Goal: Transaction & Acquisition: Purchase product/service

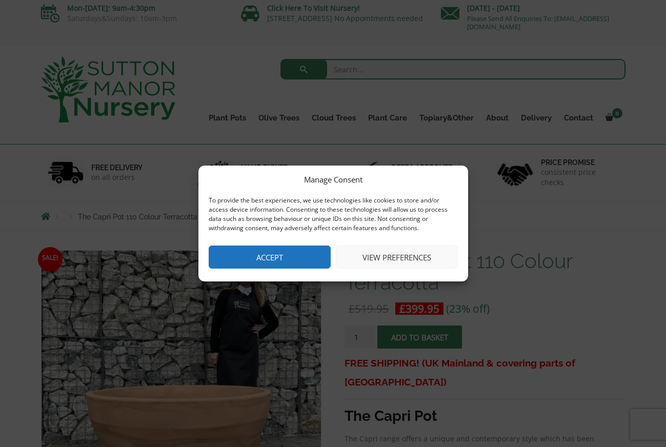
scroll to position [5, 0]
click at [306, 258] on button "Accept" at bounding box center [270, 257] width 122 height 23
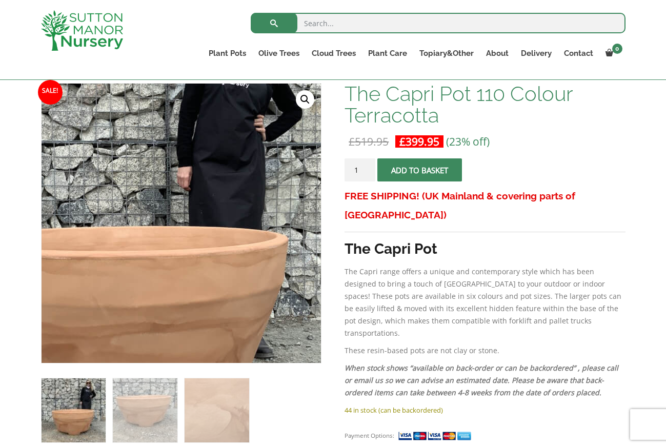
scroll to position [159, 1]
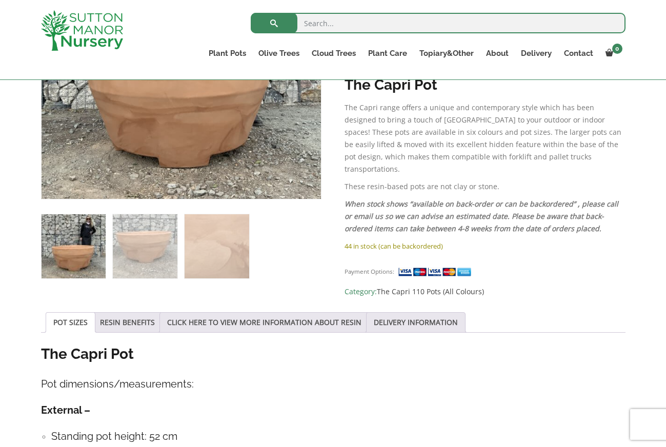
click at [77, 315] on link "POT SIZES" at bounding box center [70, 322] width 34 height 19
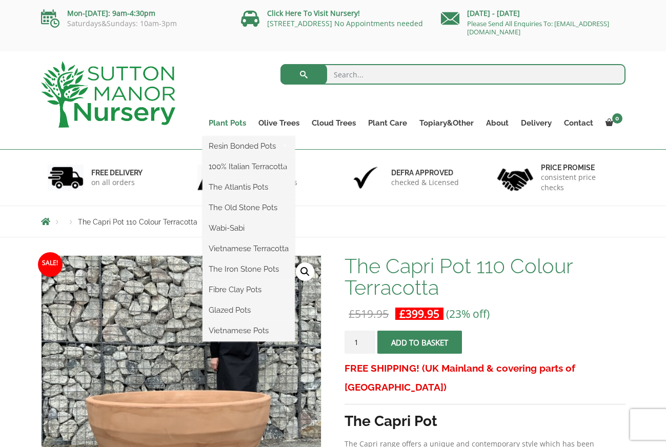
click at [226, 123] on link "Plant Pots" at bounding box center [227, 123] width 50 height 14
click at [227, 125] on link "Plant Pots" at bounding box center [227, 123] width 50 height 14
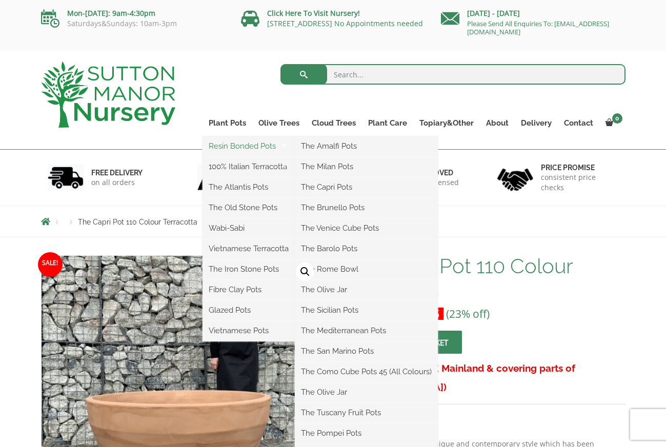
click at [231, 145] on link "Resin Bonded Pots" at bounding box center [248, 145] width 92 height 15
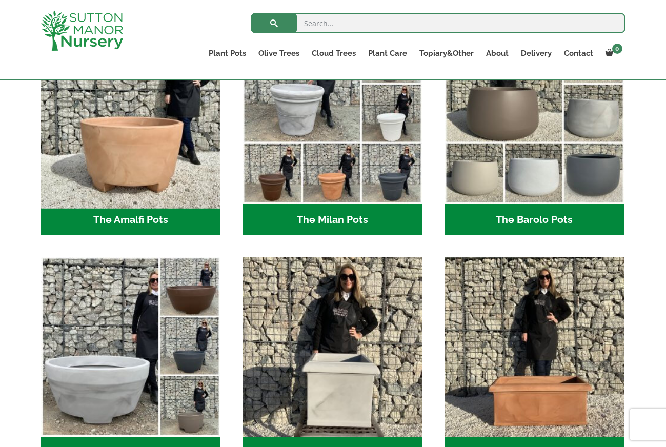
scroll to position [336, 1]
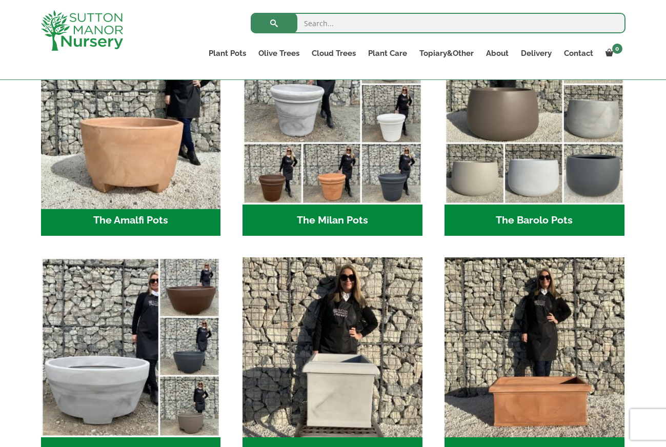
click at [134, 176] on img "Visit product category The Amalfi Pots" at bounding box center [130, 114] width 189 height 189
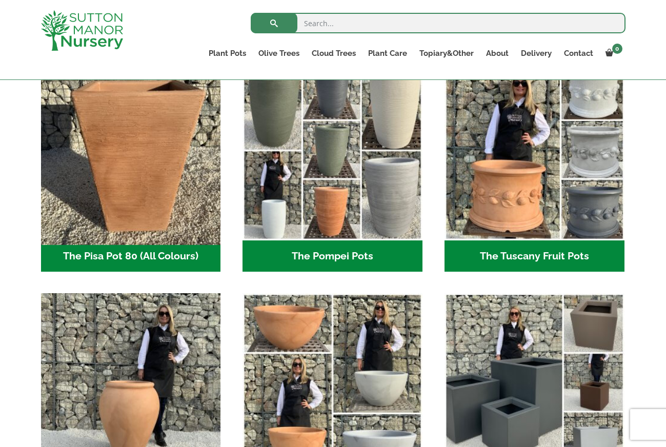
scroll to position [769, 0]
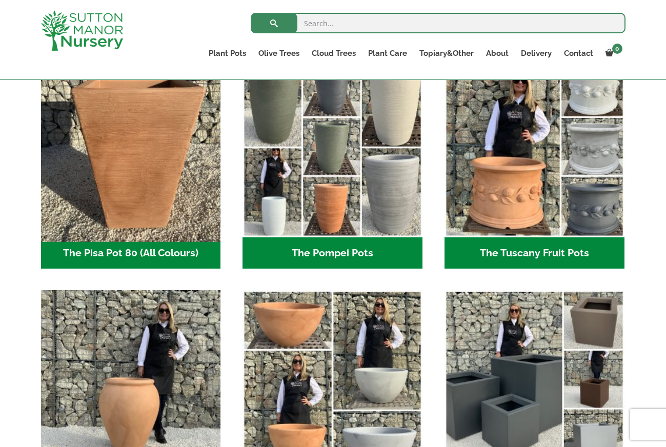
click at [129, 234] on img "Visit product category The Pisa Pot 80 (All Colours)" at bounding box center [130, 147] width 189 height 189
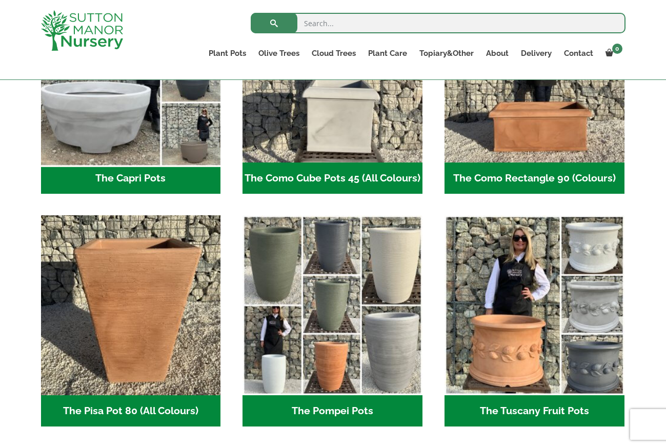
scroll to position [614, 0]
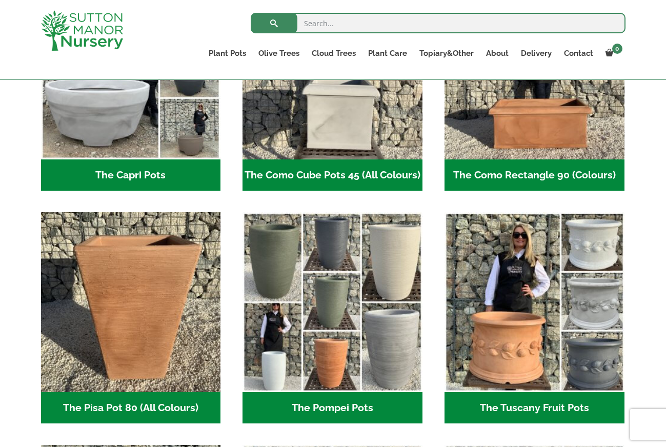
click at [134, 169] on h2 "The Capri Pots (34)" at bounding box center [131, 175] width 180 height 32
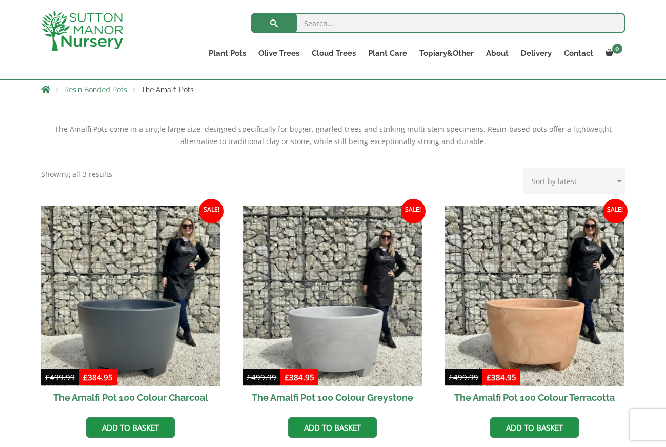
scroll to position [178, 0]
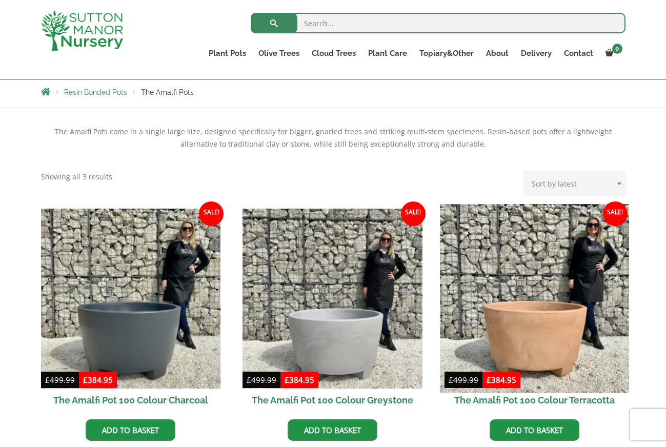
click at [531, 352] on img at bounding box center [534, 298] width 189 height 189
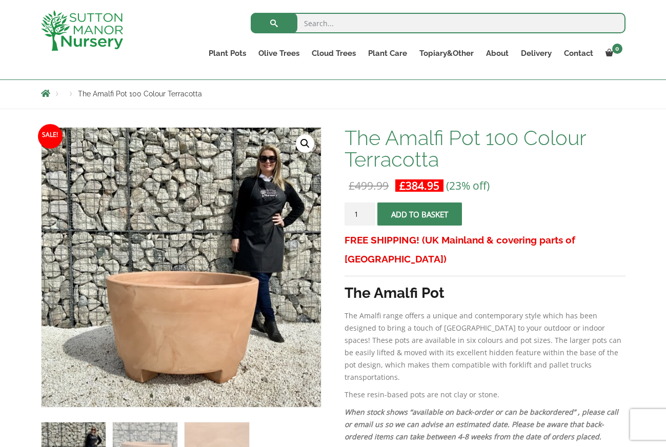
scroll to position [101, 0]
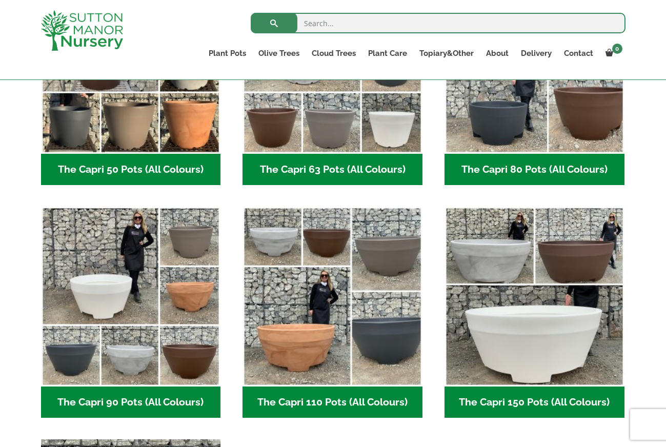
scroll to position [373, 1]
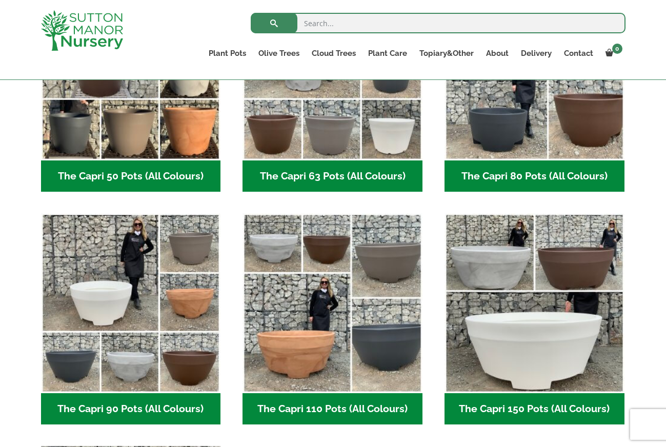
click at [478, 173] on h2 "The Capri 80 Pots (All Colours) (6)" at bounding box center [534, 176] width 180 height 32
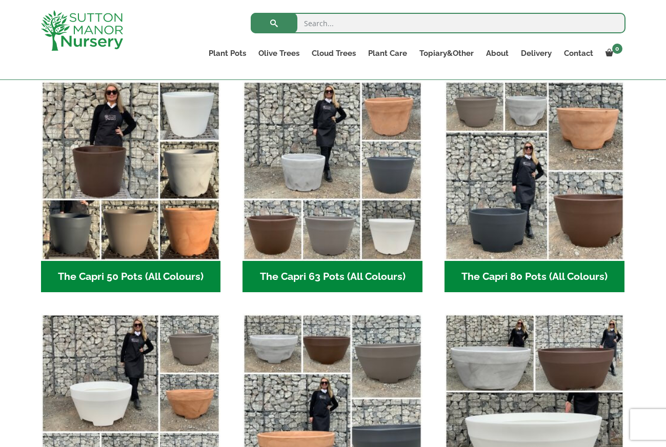
scroll to position [272, 0]
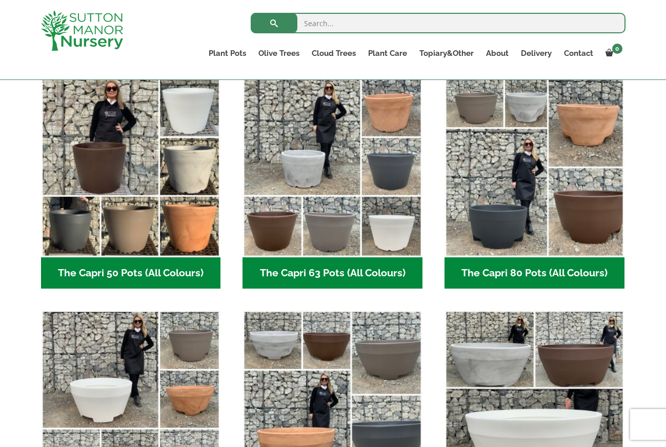
click at [312, 276] on h2 "The Capri 63 Pots (All Colours) (6)" at bounding box center [332, 273] width 180 height 32
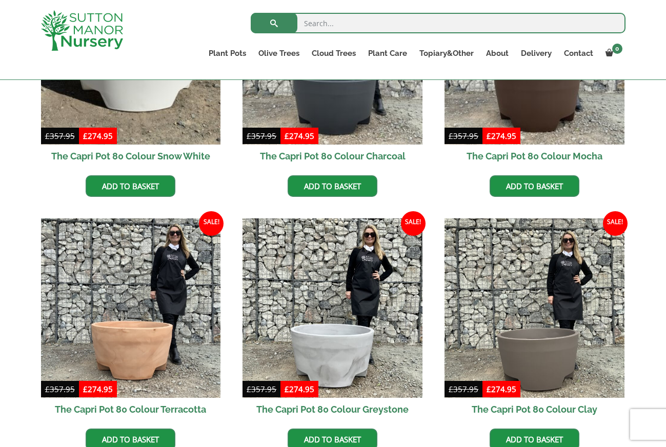
scroll to position [378, 0]
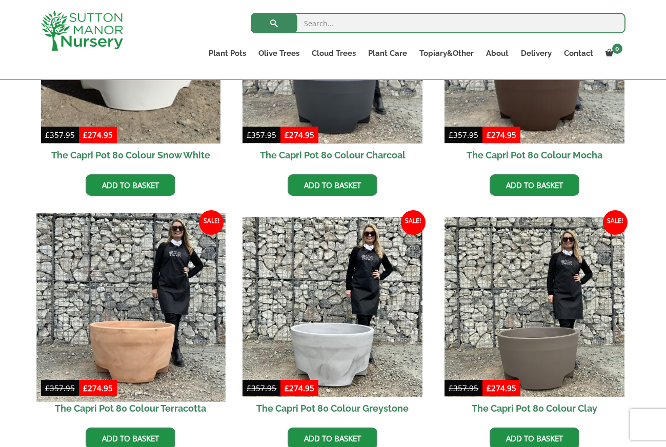
click at [121, 331] on img at bounding box center [130, 307] width 189 height 189
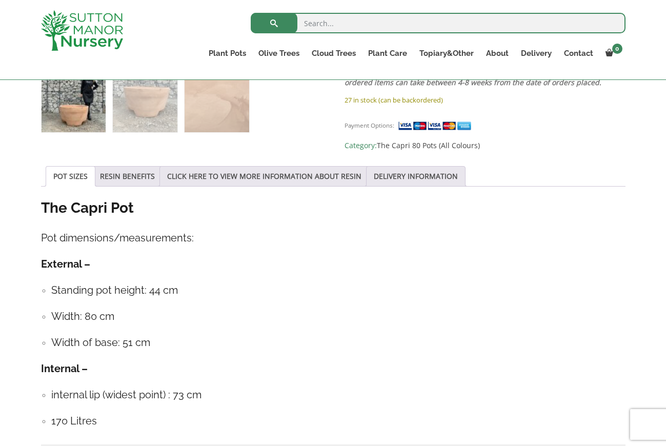
scroll to position [474, 0]
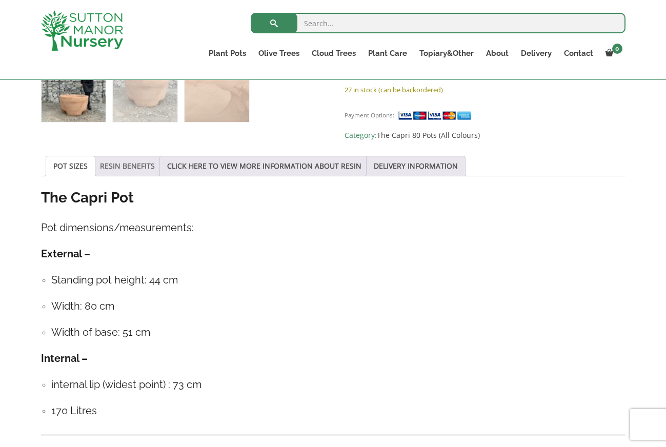
click at [140, 160] on link "RESIN BENEFITS" at bounding box center [127, 165] width 55 height 19
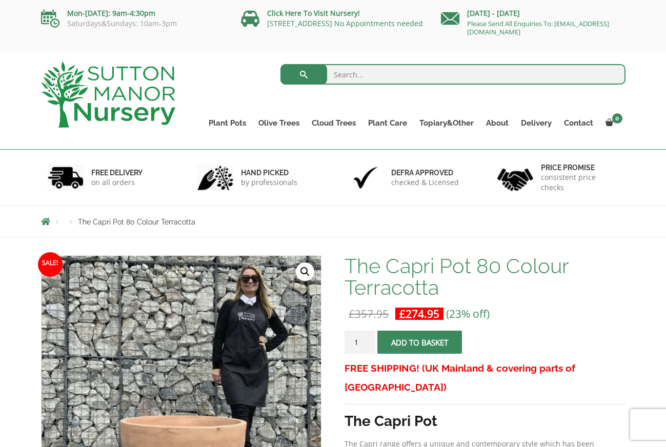
scroll to position [0, 0]
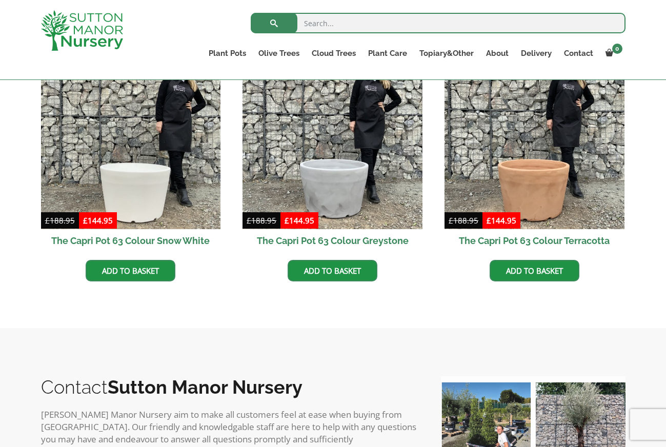
scroll to position [533, 0]
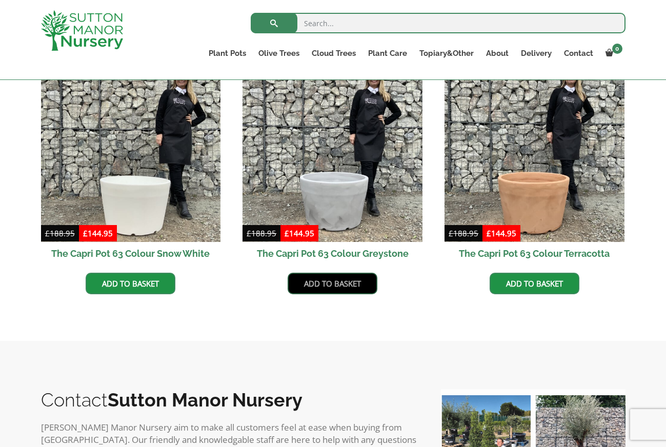
click at [334, 284] on link "Add to basket" at bounding box center [333, 284] width 90 height 22
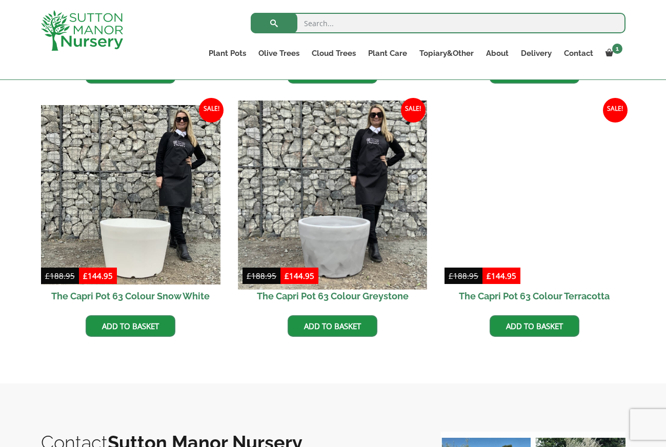
scroll to position [540, 0]
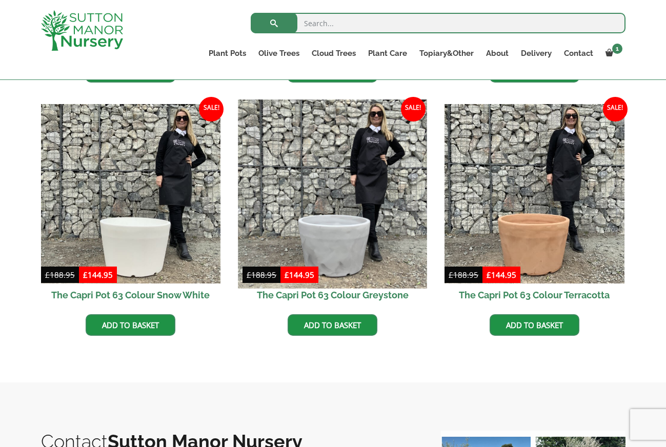
click at [326, 261] on img at bounding box center [332, 193] width 189 height 189
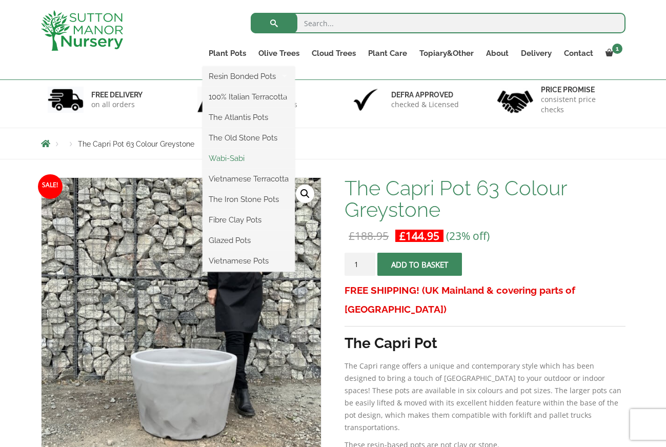
scroll to position [61, 1]
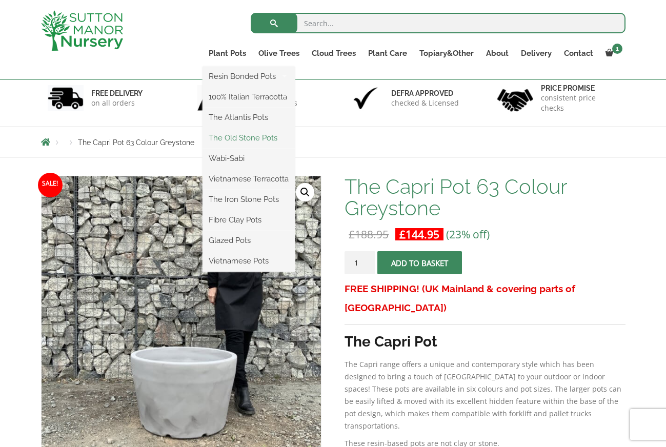
click at [244, 139] on link "The Old Stone Pots" at bounding box center [248, 137] width 92 height 15
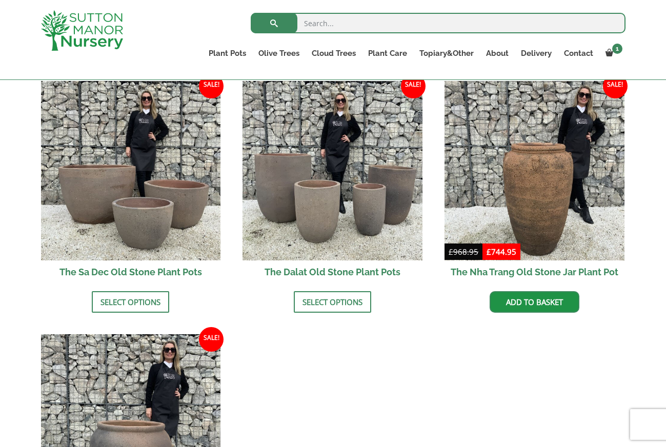
scroll to position [646, 0]
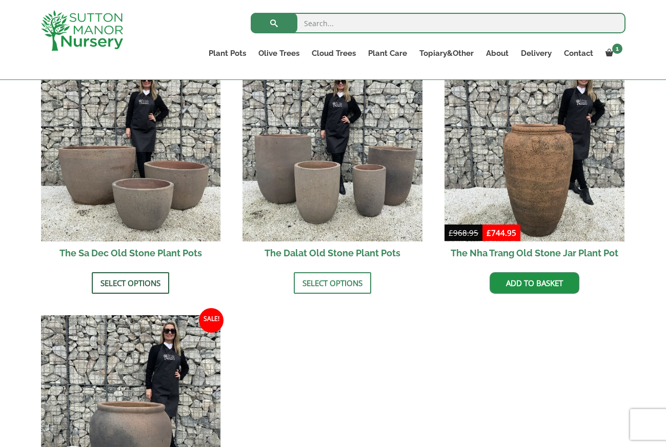
click at [127, 272] on link "Select options" at bounding box center [130, 283] width 77 height 22
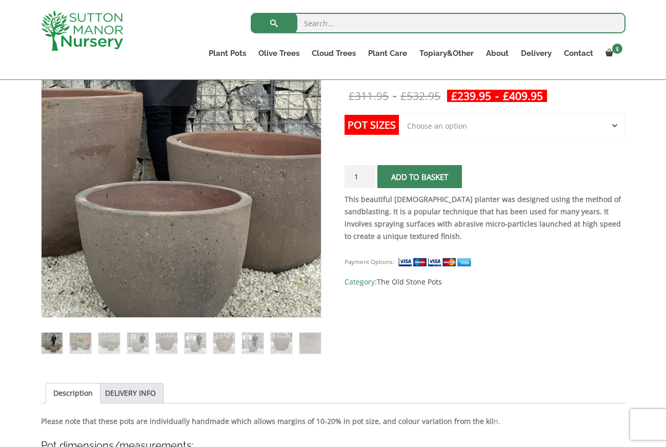
scroll to position [196, 0]
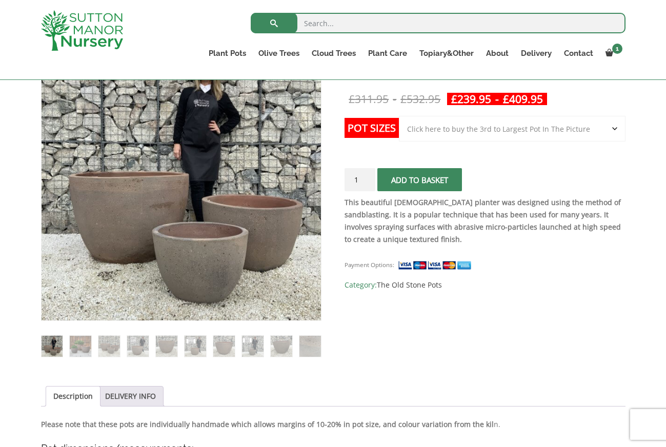
select select "Click here to buy the 3rd to Largest Pot In The Picture"
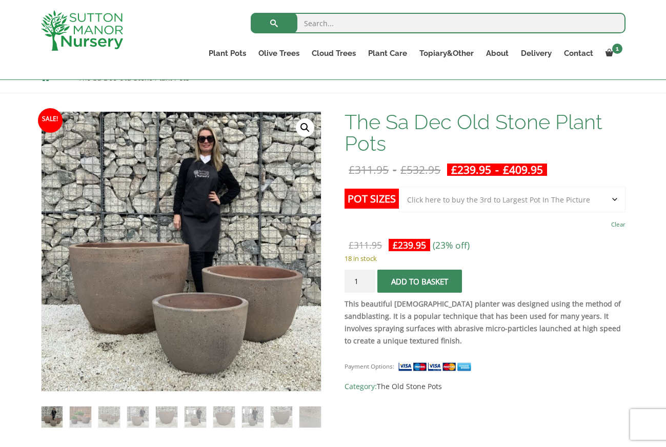
scroll to position [125, 0]
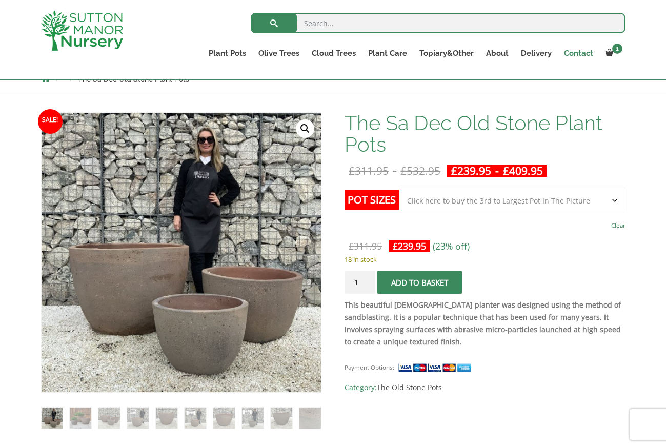
click at [574, 54] on link "Contact" at bounding box center [579, 53] width 42 height 14
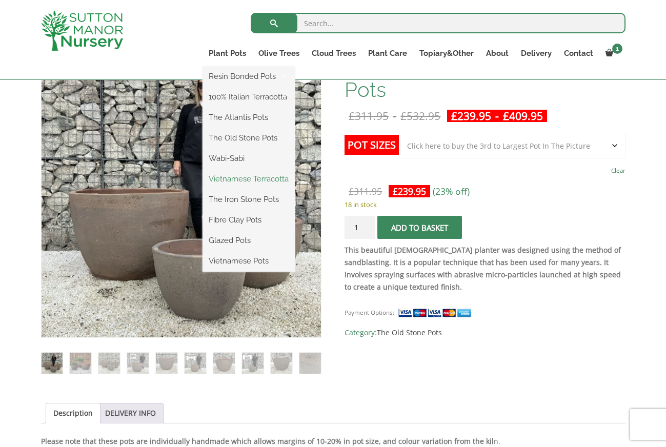
scroll to position [181, 0]
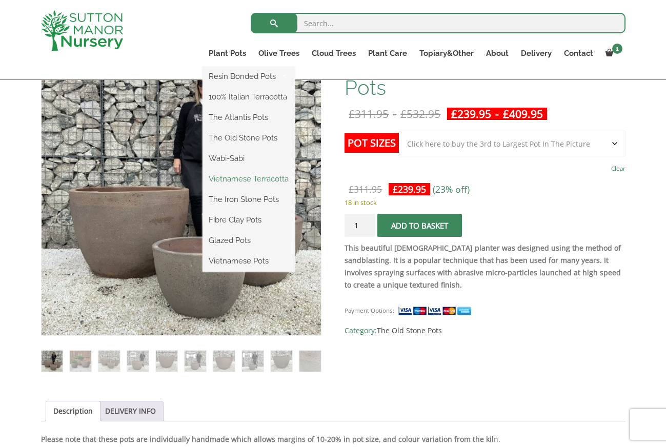
click at [234, 177] on link "Vietnamese Terracotta" at bounding box center [248, 178] width 92 height 15
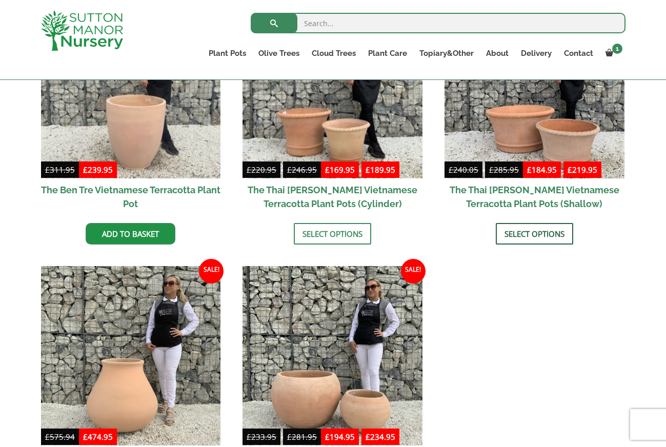
scroll to position [344, 1]
click at [523, 237] on link "Select options" at bounding box center [534, 234] width 77 height 22
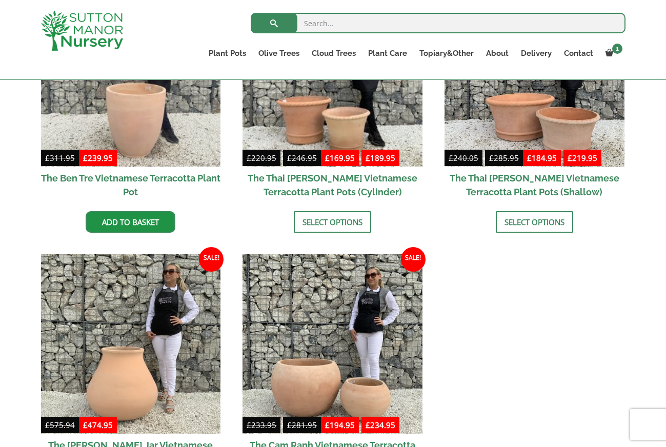
scroll to position [356, 0]
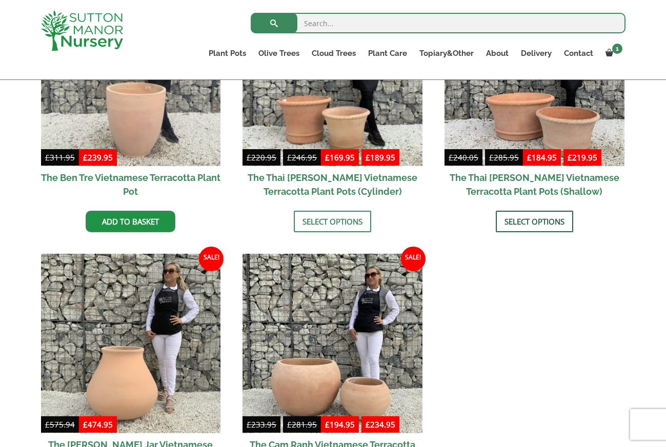
click at [534, 219] on link "Select options" at bounding box center [534, 222] width 77 height 22
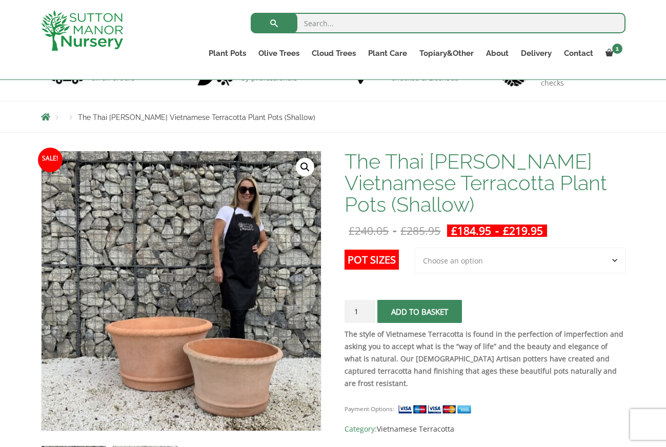
scroll to position [88, 0]
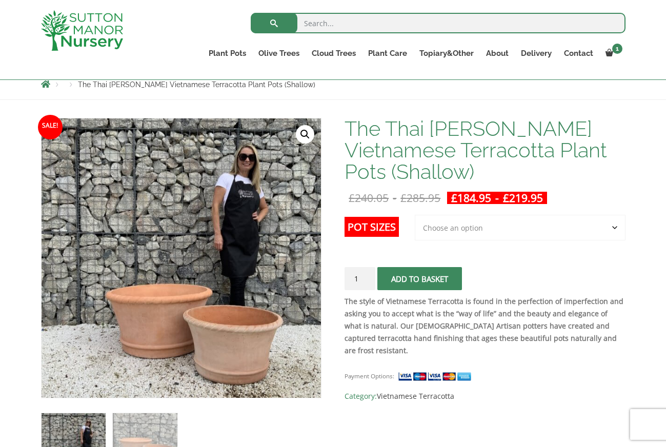
scroll to position [119, 0]
select select "2nd to Largest Pot In The Picture"
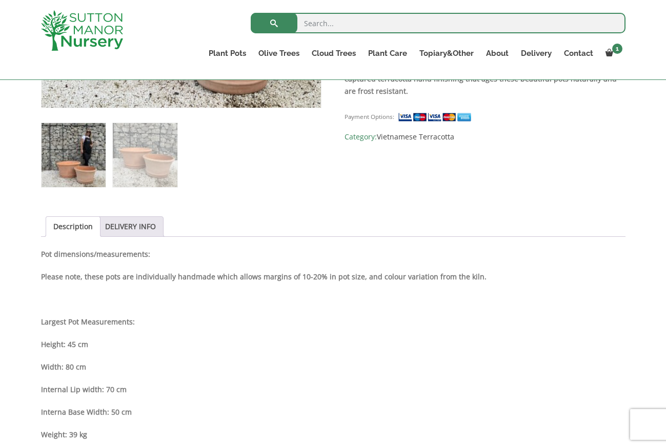
scroll to position [407, 0]
